Goal: Task Accomplishment & Management: Use online tool/utility

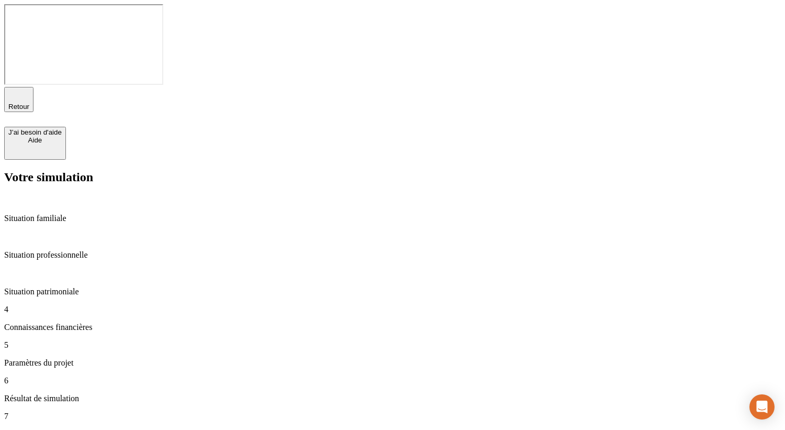
type input "10 000"
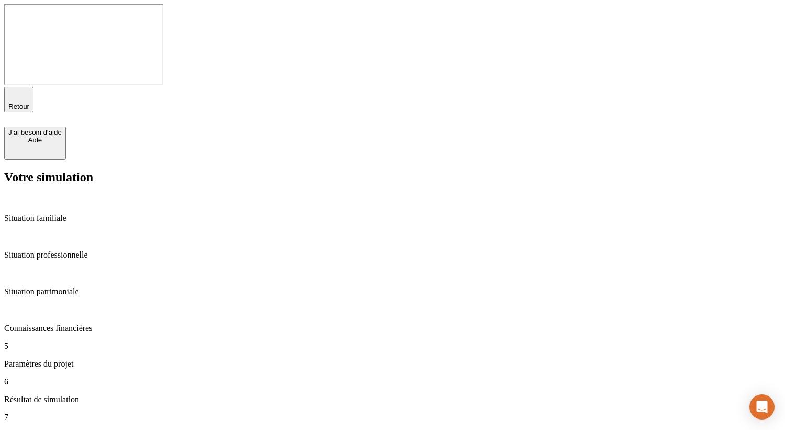
type input "3"
type input "0"
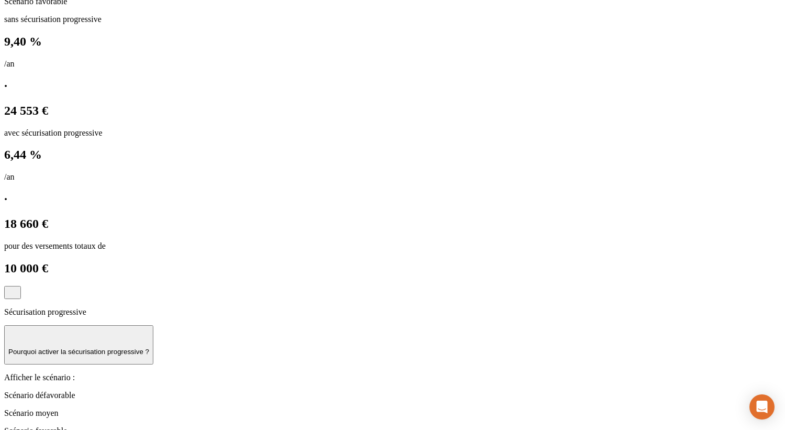
scroll to position [980, 0]
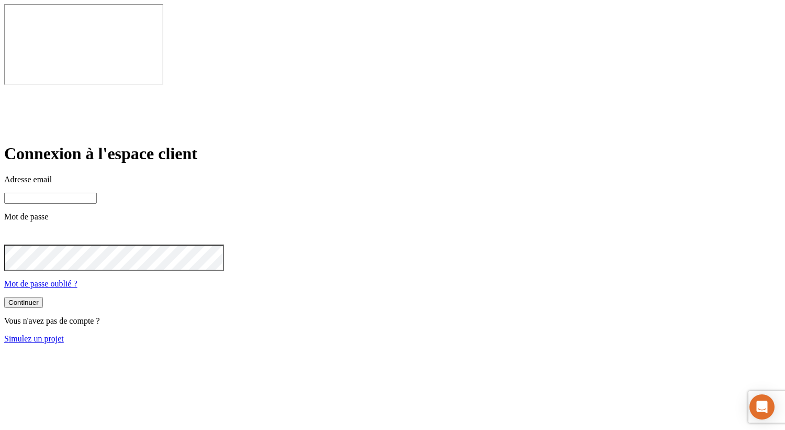
click at [97, 193] on input at bounding box center [50, 198] width 93 height 11
type input "james.bond+47@nalo.fr"
click at [43, 298] on button "Continuer" at bounding box center [23, 303] width 39 height 11
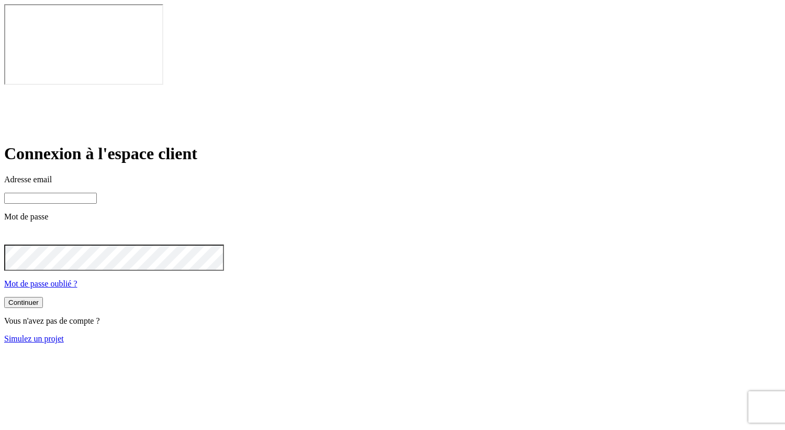
click at [97, 193] on input at bounding box center [50, 198] width 93 height 11
type input "james.bond+245@nalo.fr"
click at [43, 298] on button "Continuer" at bounding box center [23, 303] width 39 height 11
